Goal: Task Accomplishment & Management: Use online tool/utility

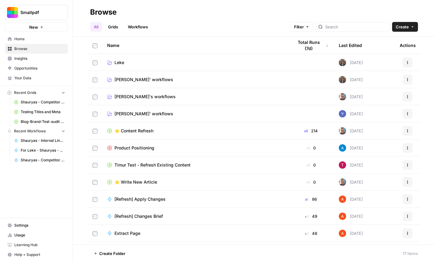
click at [136, 111] on span "[PERSON_NAME]' workflows" at bounding box center [144, 114] width 59 height 6
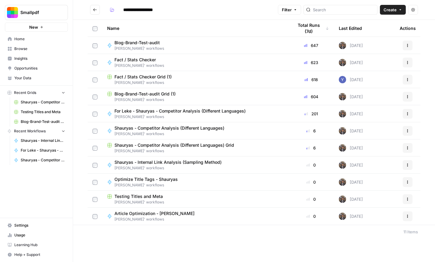
click at [161, 184] on span "[PERSON_NAME]' workflows" at bounding box center [149, 184] width 68 height 5
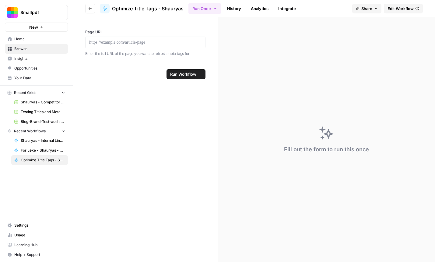
click at [411, 6] on span "Edit Workflow" at bounding box center [401, 8] width 26 height 6
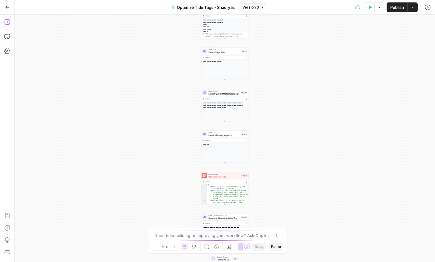
click at [7, 24] on icon "button" at bounding box center [7, 22] width 6 height 6
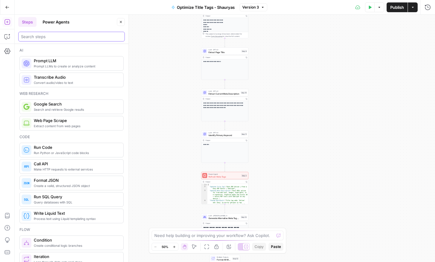
click at [65, 36] on input "search" at bounding box center [71, 36] width 101 height 6
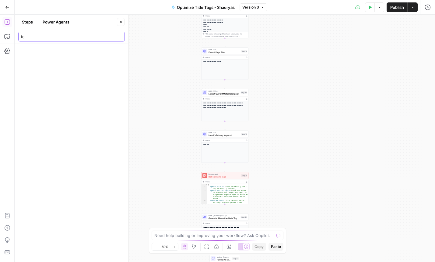
type input "t"
type input "4"
type input "screaming"
click at [9, 8] on button "Go Back" at bounding box center [7, 7] width 11 height 11
